Goal: Find specific page/section: Find specific page/section

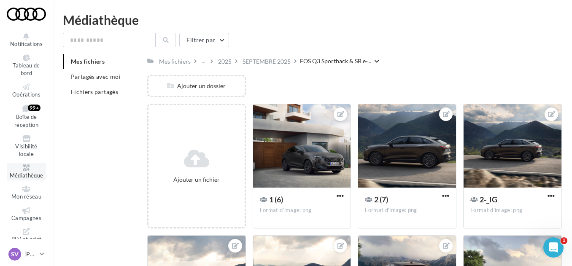
click at [22, 169] on icon at bounding box center [26, 167] width 34 height 7
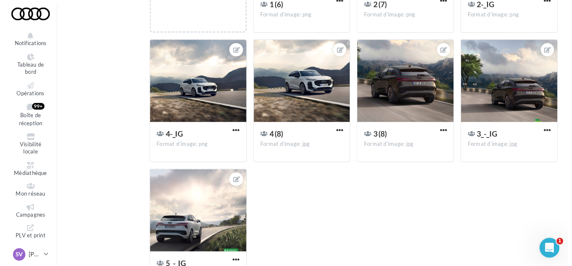
scroll to position [42, 0]
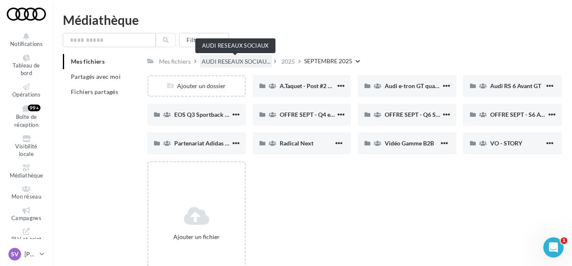
click at [230, 61] on span "AUDI RESEAUX SOCIAU..." at bounding box center [235, 61] width 69 height 8
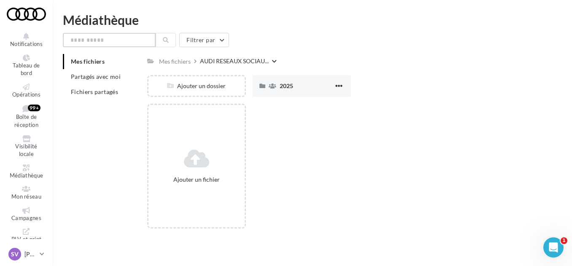
click at [112, 38] on input "text" at bounding box center [109, 40] width 93 height 14
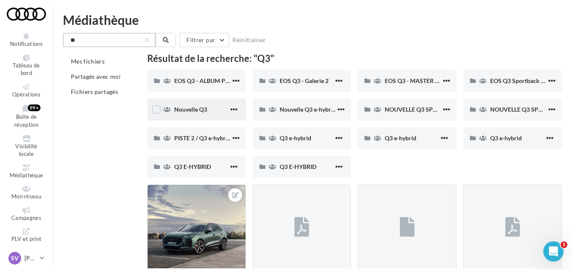
type input "**"
click at [186, 107] on span "Nouvelle Q3" at bounding box center [190, 109] width 33 height 7
click at [199, 83] on span "EOS Q3 - ALBUM PHOTO" at bounding box center [207, 80] width 67 height 7
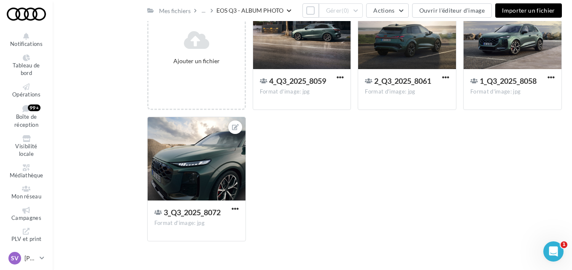
scroll to position [133, 0]
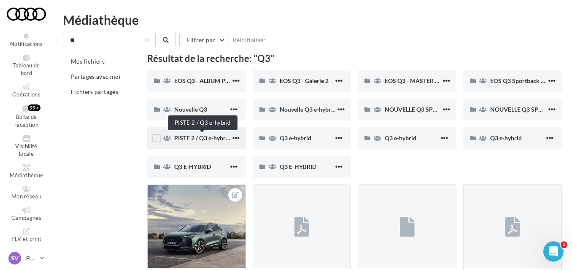
click at [187, 138] on span "PISTE 2 / Q3 e-hybrid" at bounding box center [202, 137] width 56 height 7
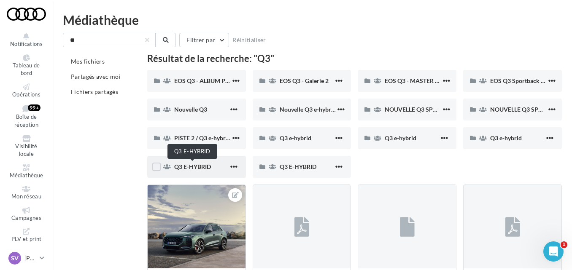
click at [191, 167] on span "Q3 E-HYBRID" at bounding box center [192, 166] width 37 height 7
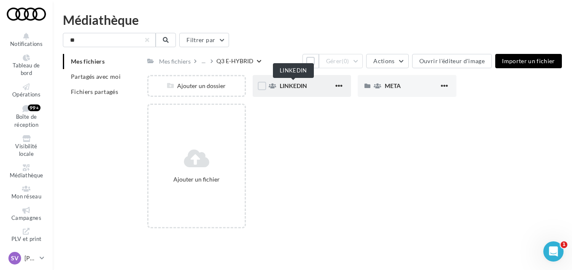
click at [300, 86] on span "LINKEDIN" at bounding box center [292, 85] width 27 height 7
click at [388, 87] on span "META" at bounding box center [392, 85] width 16 height 7
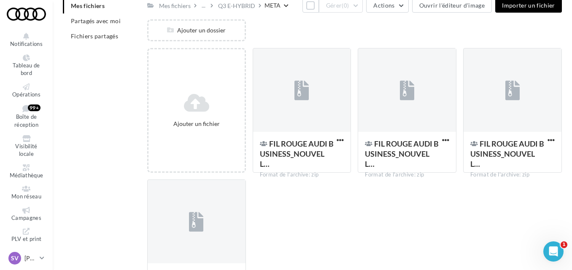
scroll to position [42, 0]
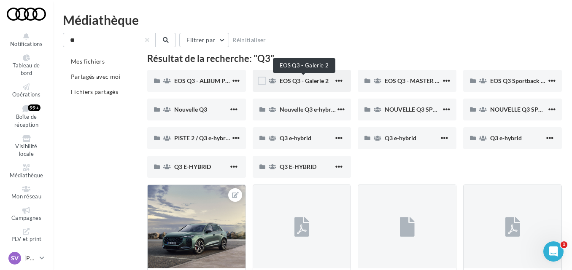
click at [296, 80] on span "EOS Q3 - Galerie 2" at bounding box center [303, 80] width 49 height 7
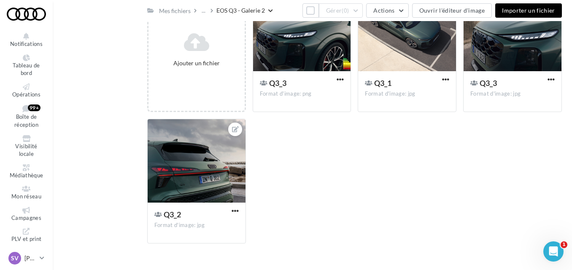
scroll to position [126, 0]
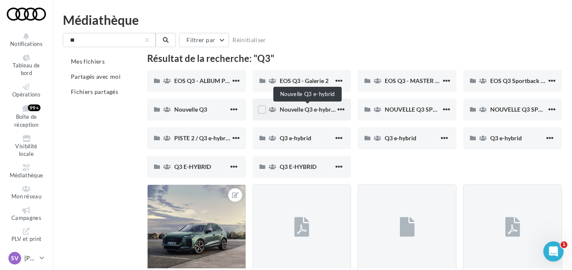
click at [298, 110] on span "Nouvelle Q3 e-hybrid" at bounding box center [307, 109] width 56 height 7
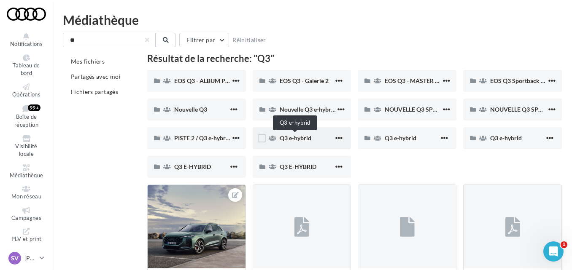
click at [299, 139] on span "Q3 e-hybrid" at bounding box center [295, 137] width 32 height 7
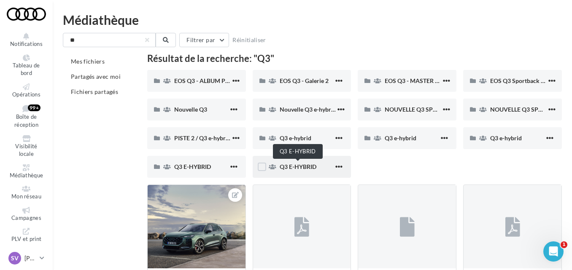
click at [293, 168] on span "Q3 E-HYBRID" at bounding box center [297, 166] width 37 height 7
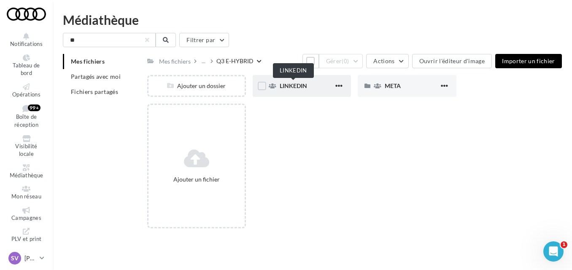
click at [295, 89] on span "LINKEDIN" at bounding box center [292, 85] width 27 height 7
click at [381, 83] on div "META" at bounding box center [406, 86] width 99 height 22
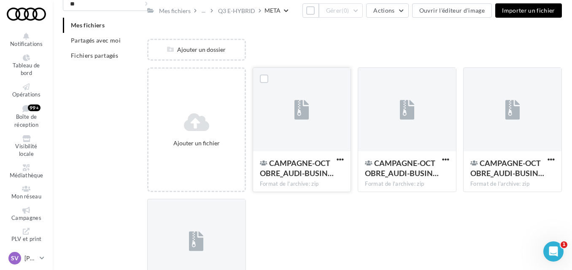
scroll to position [133, 0]
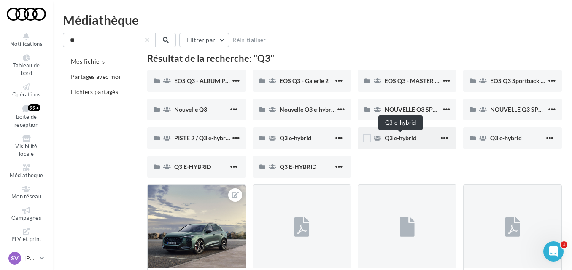
click at [406, 139] on span "Q3 e-hybrid" at bounding box center [400, 137] width 32 height 7
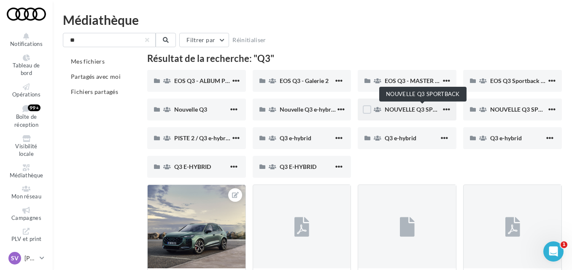
click at [397, 110] on span "NOUVELLE Q3 SPORTBACK" at bounding box center [422, 109] width 76 height 7
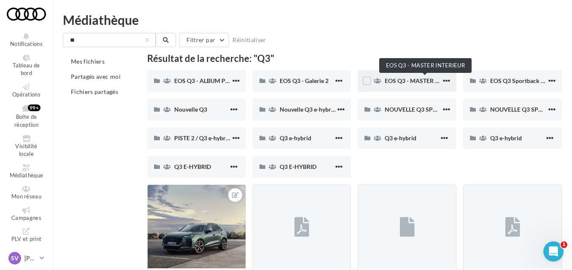
click at [400, 81] on span "EOS Q3 - MASTER INTERIEUR" at bounding box center [424, 80] width 80 height 7
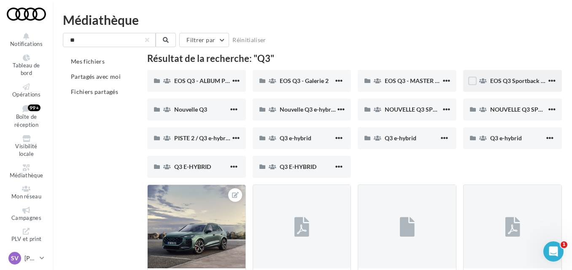
click at [509, 83] on span "EOS Q3 Sportback & SB e-Hybrid" at bounding box center [534, 80] width 88 height 7
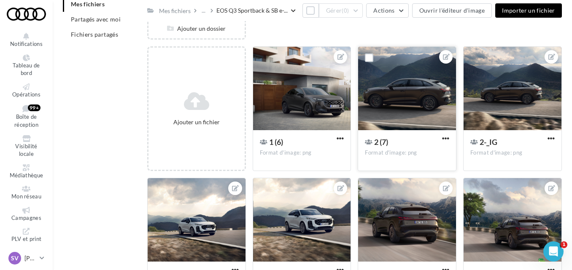
scroll to position [54, 0]
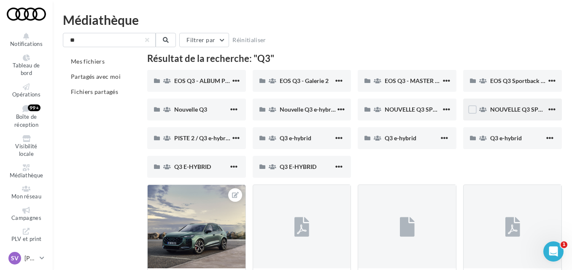
click at [508, 105] on div "NOUVELLE Q3 SPORTBACK E-HYBRID" at bounding box center [512, 110] width 99 height 22
click at [496, 139] on span "Q3 e-hybrid" at bounding box center [506, 137] width 32 height 7
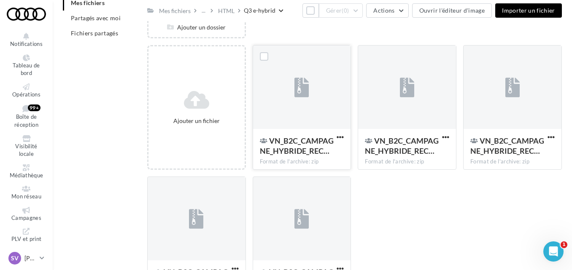
scroll to position [133, 0]
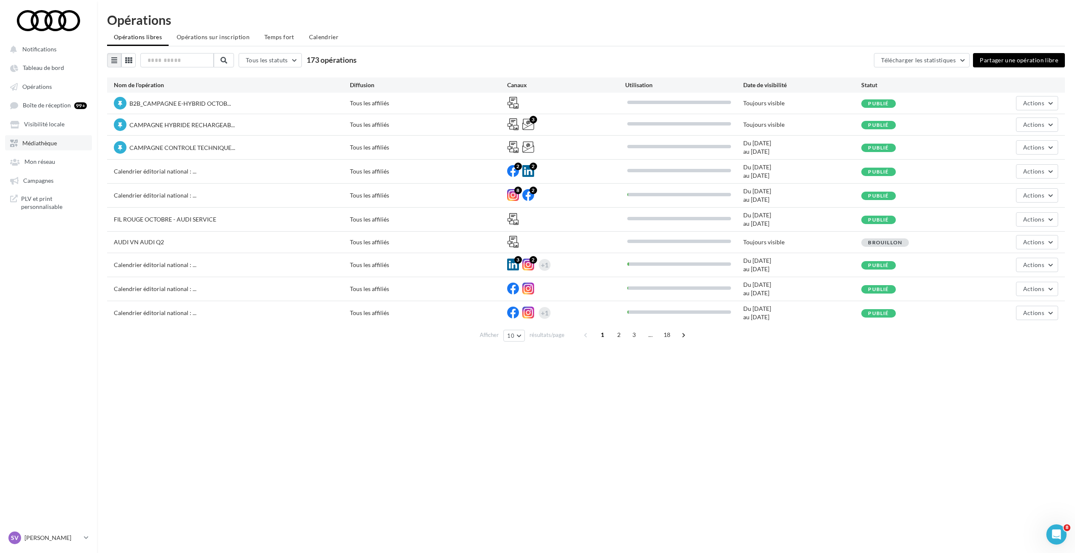
click at [43, 149] on link "Médiathèque" at bounding box center [48, 142] width 87 height 15
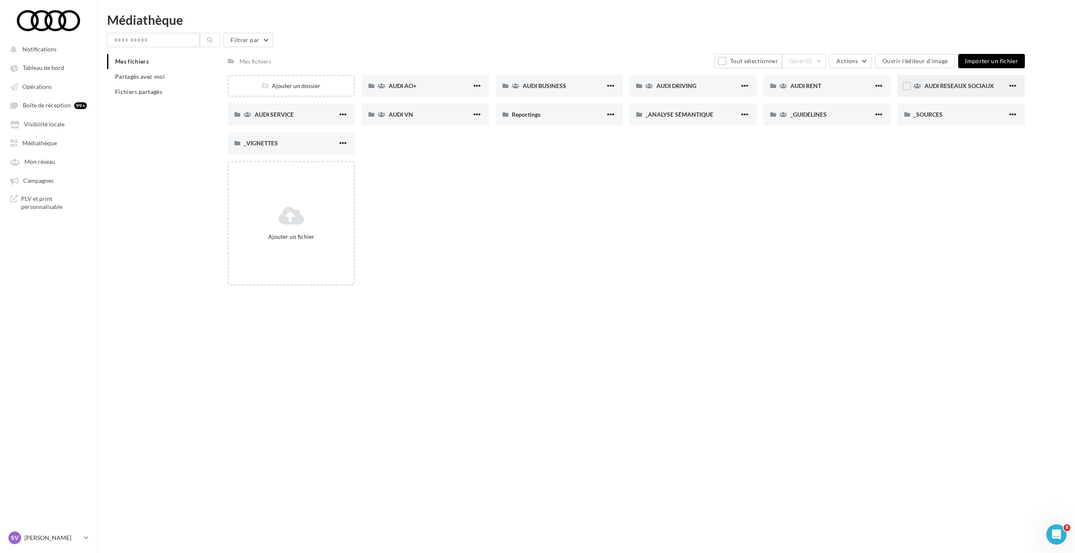
click at [944, 90] on div "AUDI RESEAUX SOCIAUX" at bounding box center [965, 86] width 83 height 8
click at [150, 42] on input "text" at bounding box center [153, 40] width 93 height 14
type input "**"
click at [944, 84] on span "AUDI RESEAUX SOCIAUX" at bounding box center [959, 85] width 70 height 7
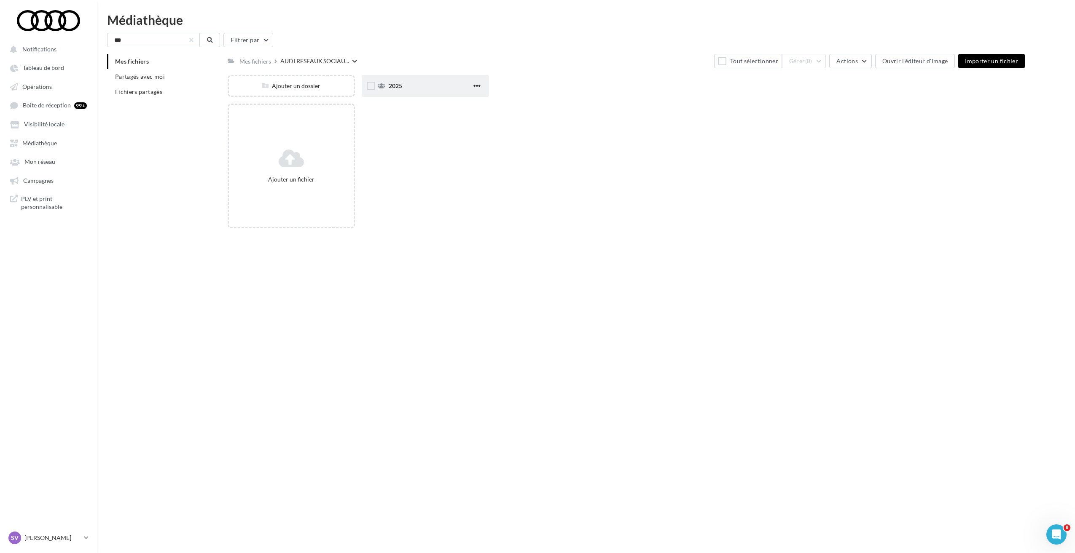
click at [415, 91] on div "2025" at bounding box center [425, 86] width 127 height 22
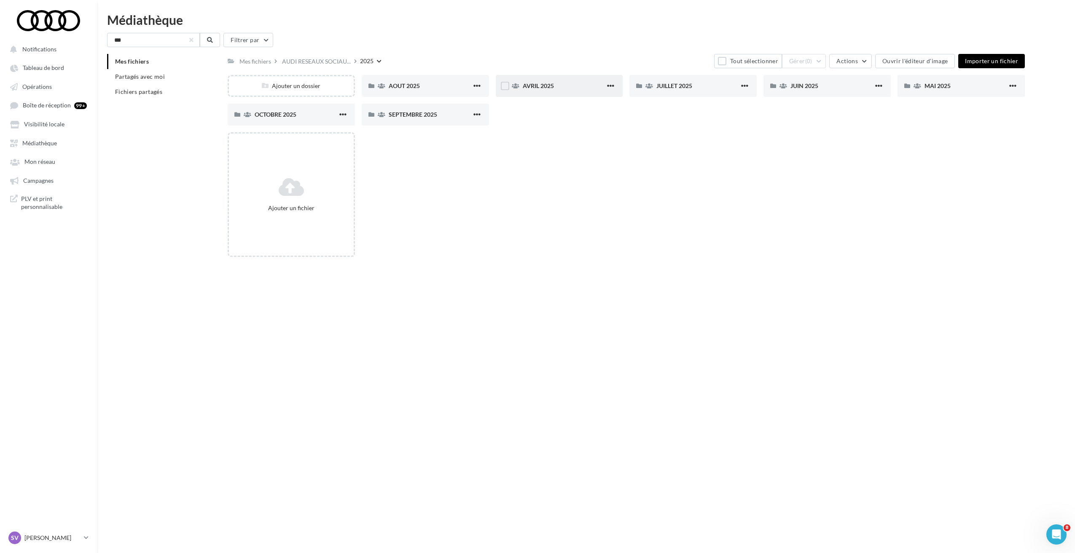
click at [538, 82] on span "AVRIL 2025" at bounding box center [538, 85] width 31 height 7
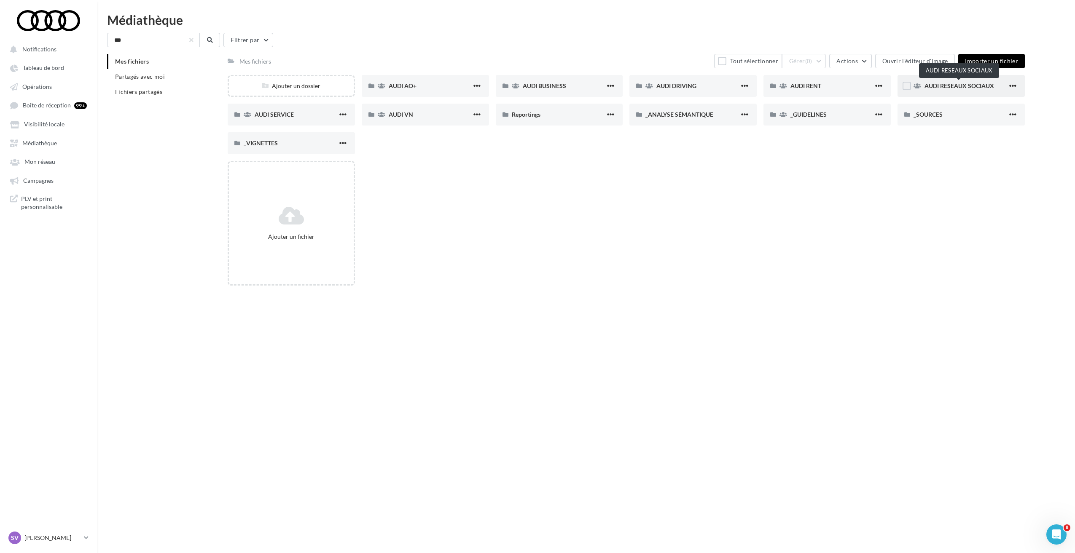
click at [937, 88] on span "AUDI RESEAUX SOCIAUX" at bounding box center [959, 85] width 70 height 7
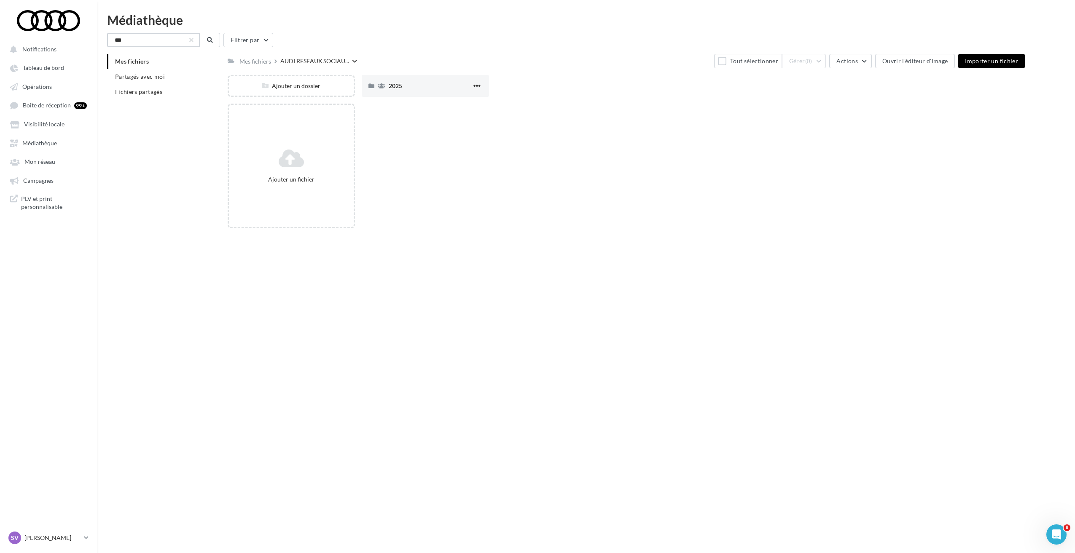
click at [142, 43] on input "**" at bounding box center [153, 40] width 93 height 14
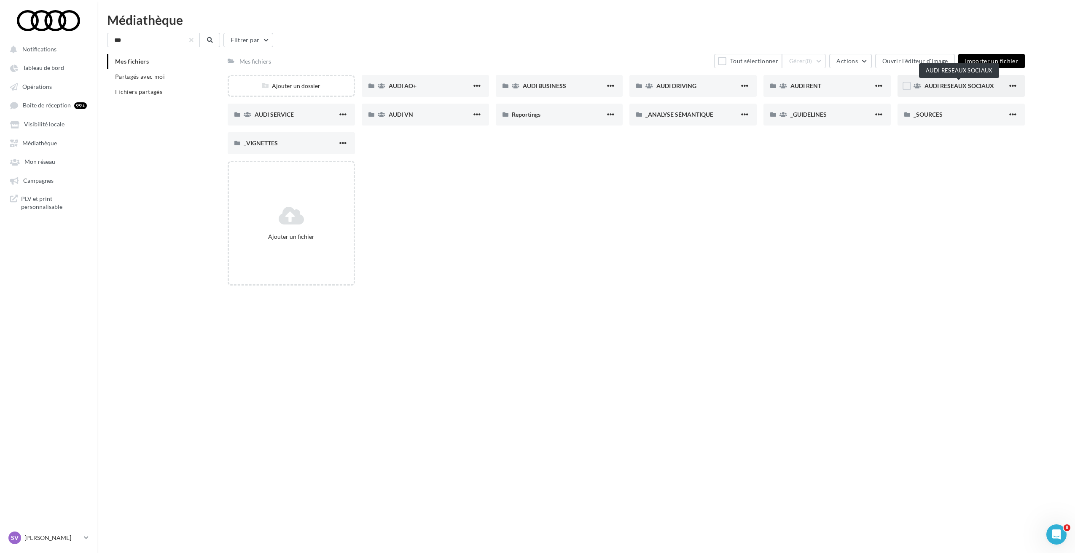
click at [928, 89] on span "AUDI RESEAUX SOCIAUX" at bounding box center [959, 85] width 70 height 7
click at [414, 116] on div "AUDI VN" at bounding box center [430, 114] width 83 height 8
